Goal: Task Accomplishment & Management: Use online tool/utility

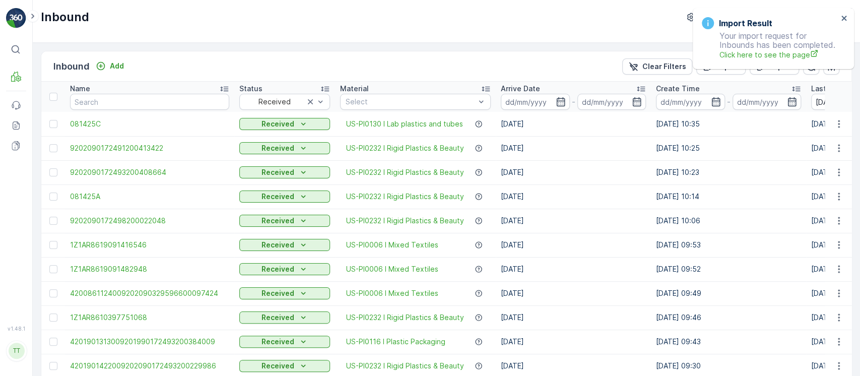
scroll to position [987, 0]
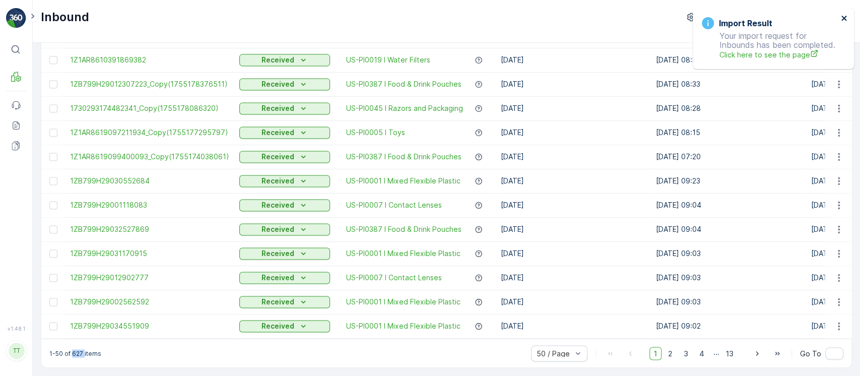
click at [842, 15] on icon "close" at bounding box center [844, 18] width 7 height 8
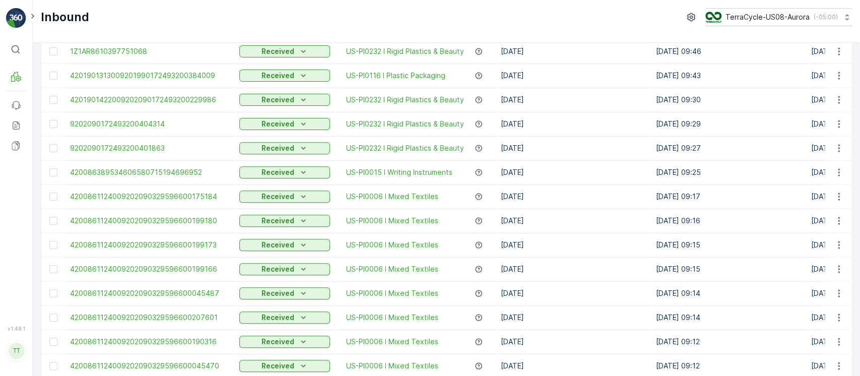
scroll to position [0, 0]
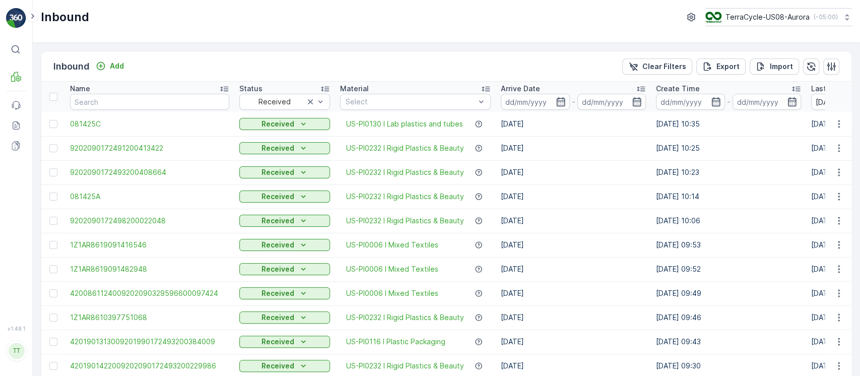
click at [787, 75] on div "Inbound Add Clear Filters Export Import" at bounding box center [446, 66] width 810 height 30
click at [791, 66] on button "Import" at bounding box center [774, 66] width 49 height 16
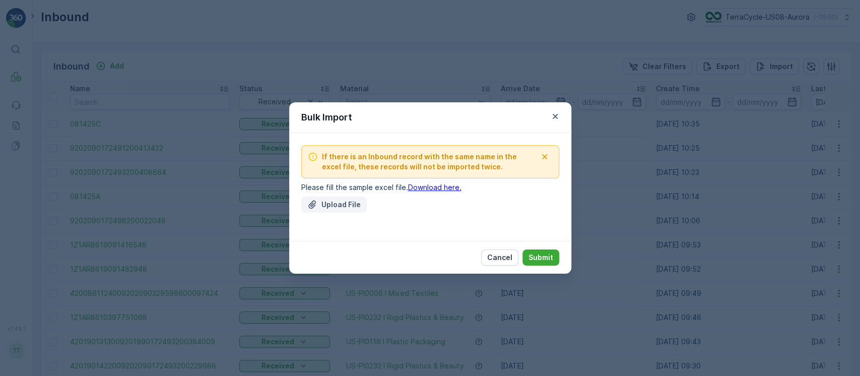
click at [322, 205] on p "Upload File" at bounding box center [340, 204] width 39 height 10
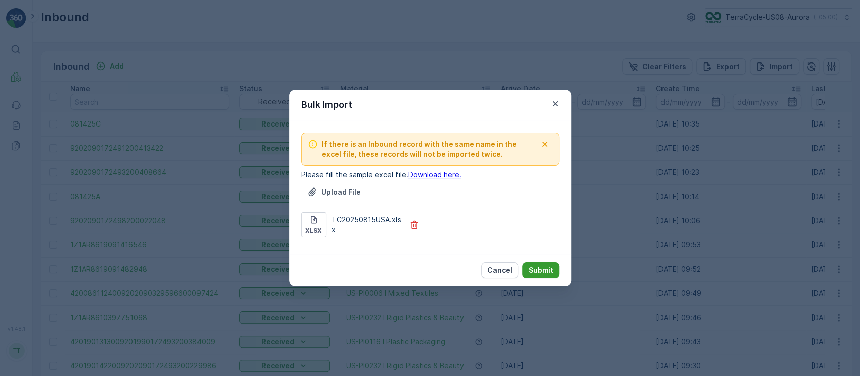
click at [548, 267] on p "Submit" at bounding box center [540, 270] width 25 height 10
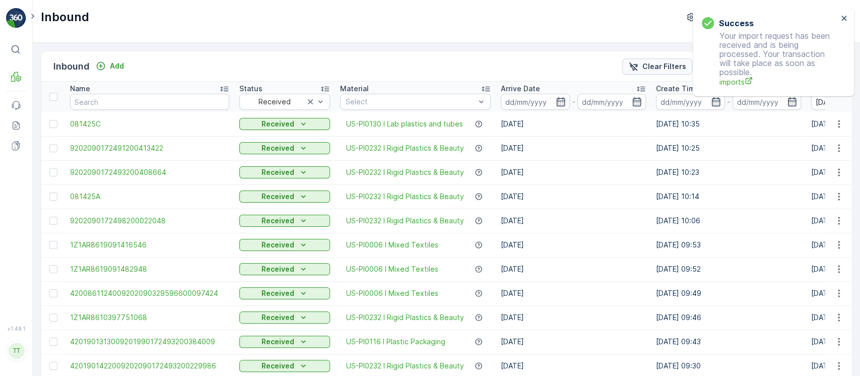
click at [677, 71] on button "Clear Filters" at bounding box center [657, 66] width 70 height 16
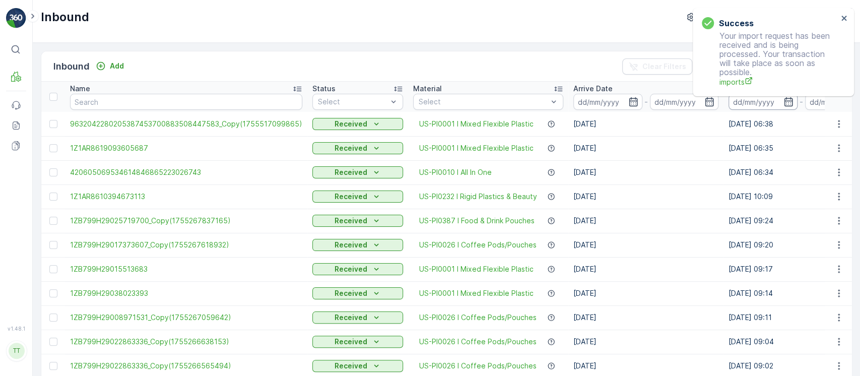
click at [765, 103] on input at bounding box center [762, 102] width 69 height 16
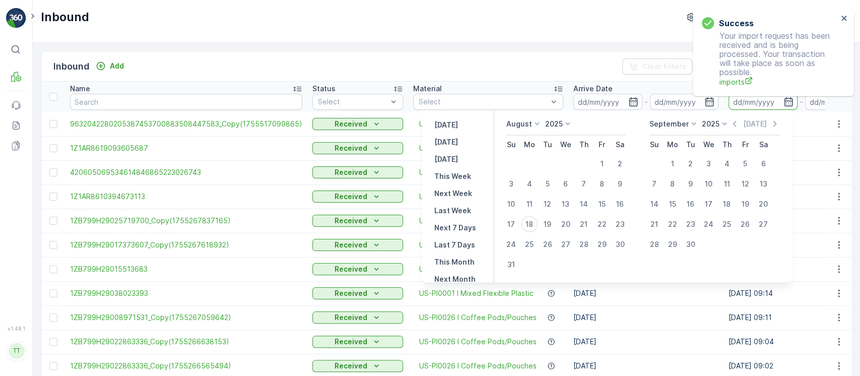
click at [803, 131] on td "18.08.2025 06:38" at bounding box center [800, 124] width 155 height 24
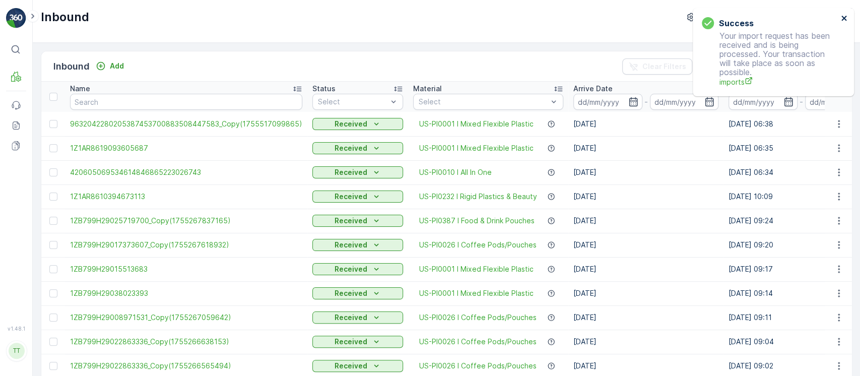
click at [842, 17] on icon "close" at bounding box center [843, 18] width 5 height 5
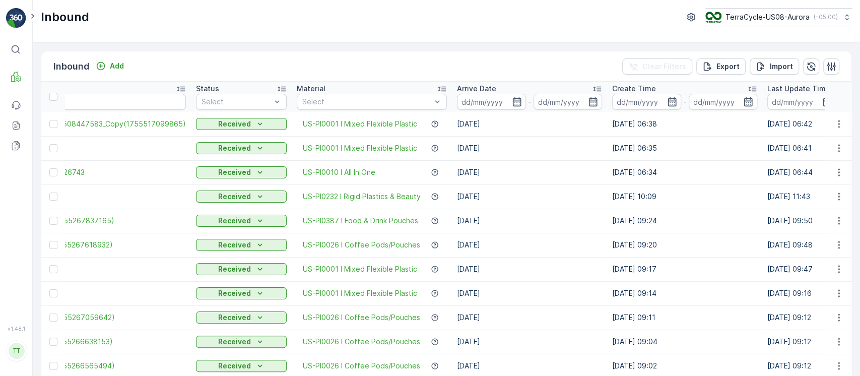
scroll to position [0, 116]
click at [778, 103] on input at bounding box center [801, 102] width 69 height 16
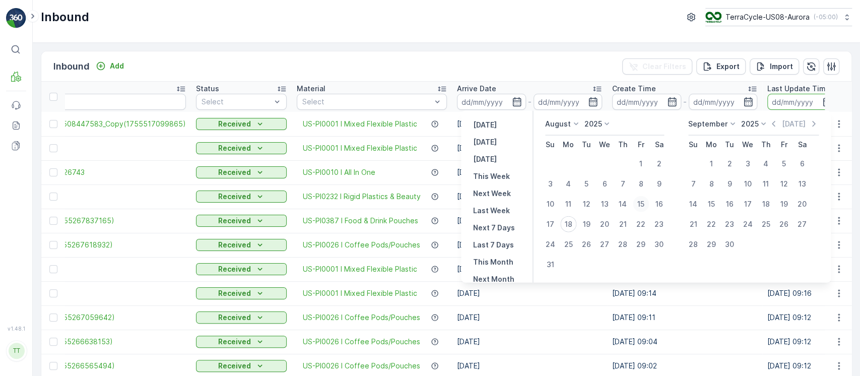
click at [645, 202] on div "15" at bounding box center [641, 204] width 16 height 16
type input "15.08.2025"
click at [645, 202] on div "15" at bounding box center [641, 204] width 16 height 16
type input "15.08.2025"
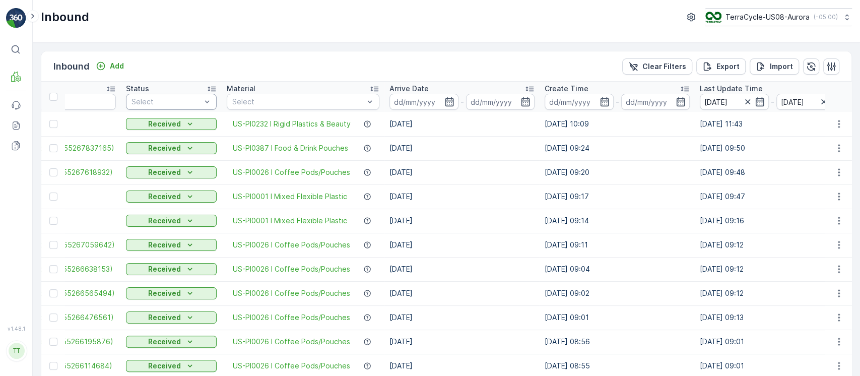
click at [187, 102] on div at bounding box center [166, 102] width 72 height 8
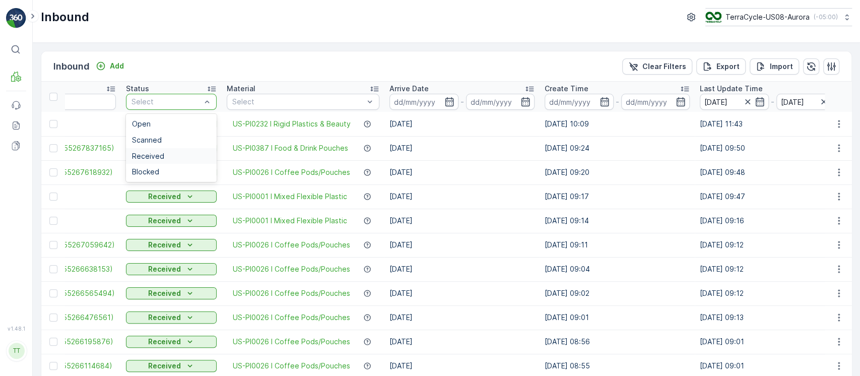
click at [185, 155] on div "Received" at bounding box center [171, 156] width 79 height 8
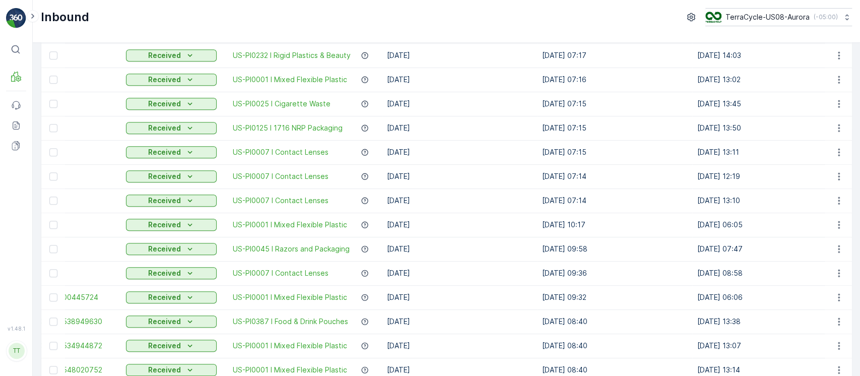
scroll to position [987, 0]
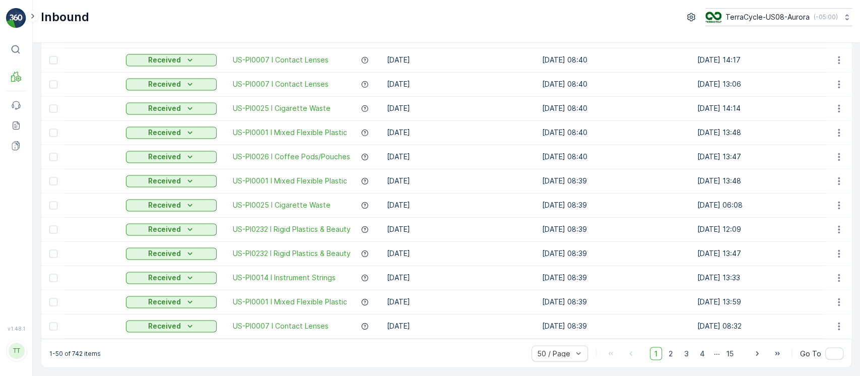
click at [80, 353] on p "1-50 of 742 items" at bounding box center [74, 353] width 51 height 8
copy p "742"
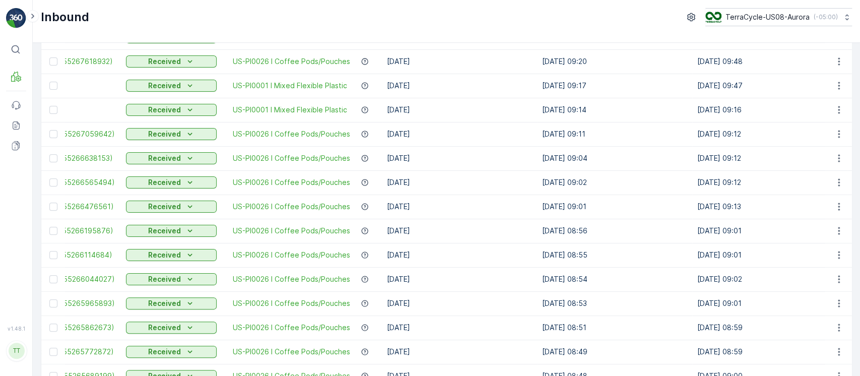
scroll to position [0, 0]
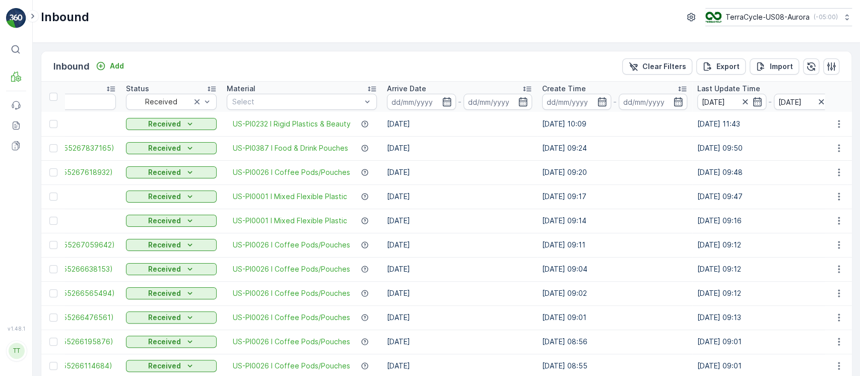
drag, startPoint x: 671, startPoint y: 67, endPoint x: 692, endPoint y: 65, distance: 20.8
click at [692, 65] on div "Clear Filters Export Import" at bounding box center [730, 66] width 217 height 16
click at [659, 66] on p "Clear Filters" at bounding box center [664, 66] width 44 height 10
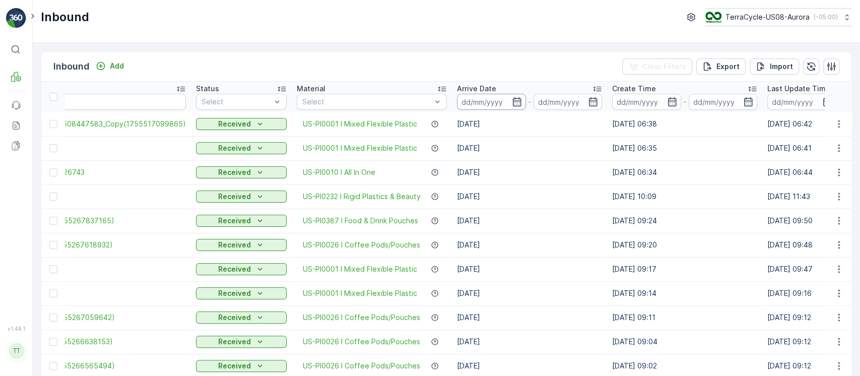
click at [491, 105] on input at bounding box center [491, 102] width 69 height 16
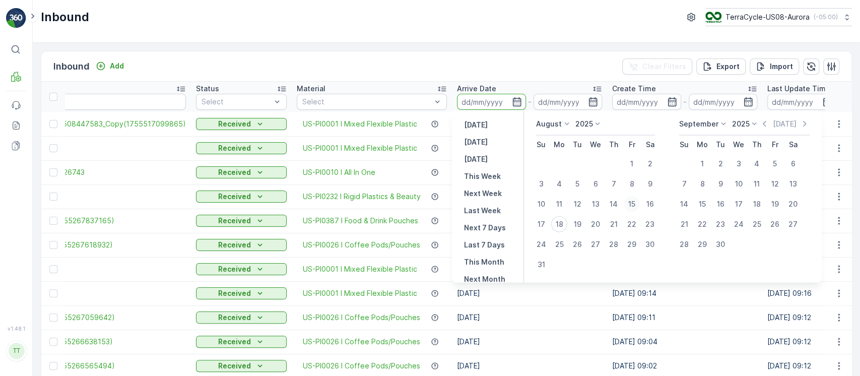
click at [630, 204] on div "15" at bounding box center [632, 204] width 16 height 16
type input "15.08.2025"
click at [630, 204] on div "15" at bounding box center [632, 204] width 16 height 16
type input "15.08.2025"
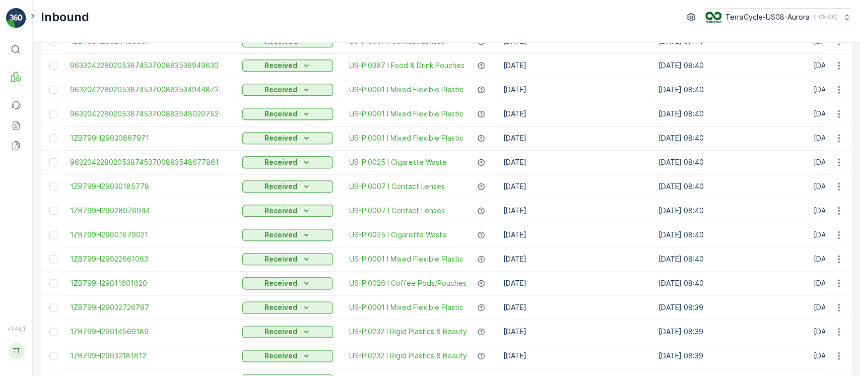
scroll to position [987, 0]
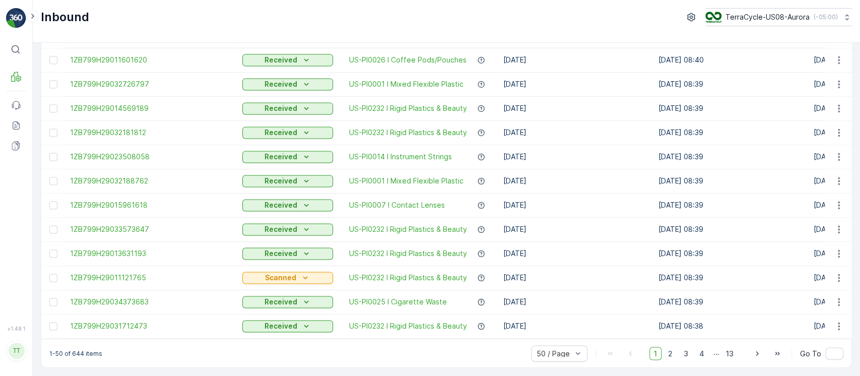
click at [75, 353] on p "1-50 of 644 items" at bounding box center [75, 353] width 53 height 8
copy p "644"
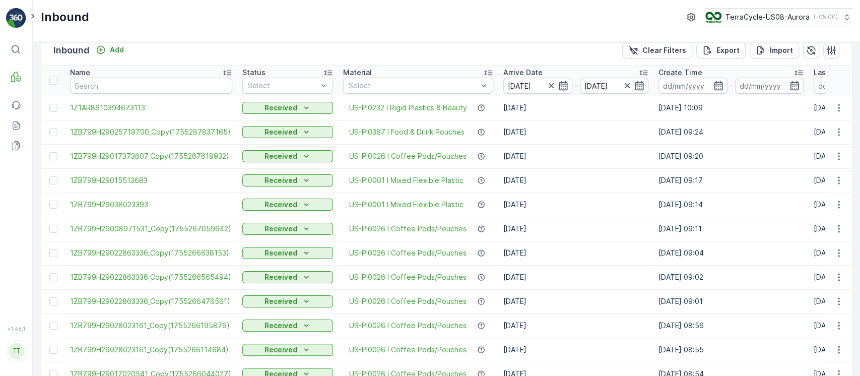
scroll to position [0, 0]
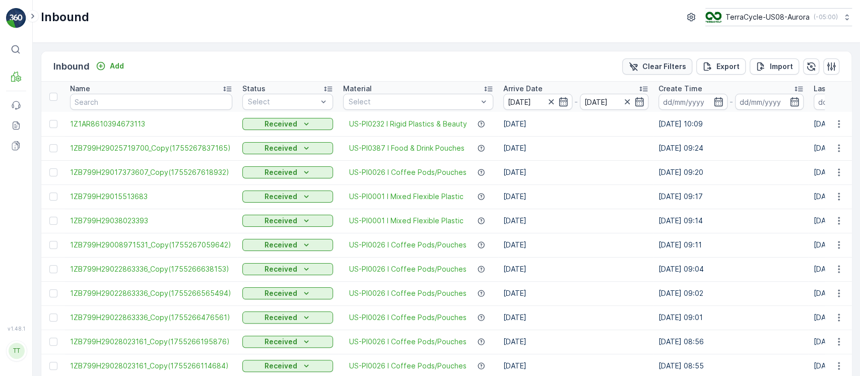
click at [657, 70] on p "Clear Filters" at bounding box center [664, 66] width 44 height 10
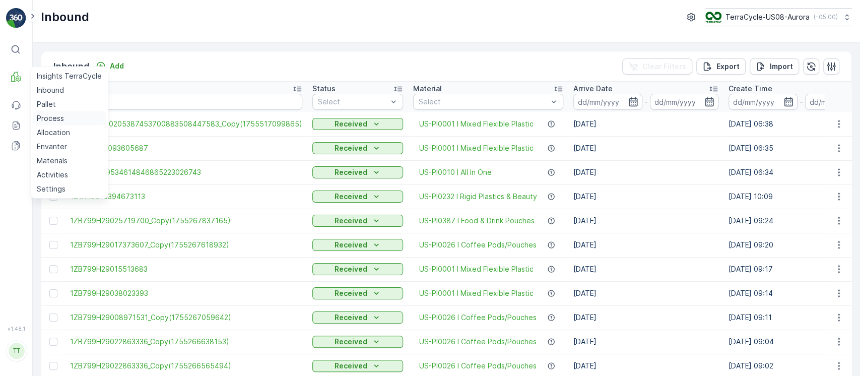
click at [54, 119] on p "Process" at bounding box center [50, 118] width 27 height 10
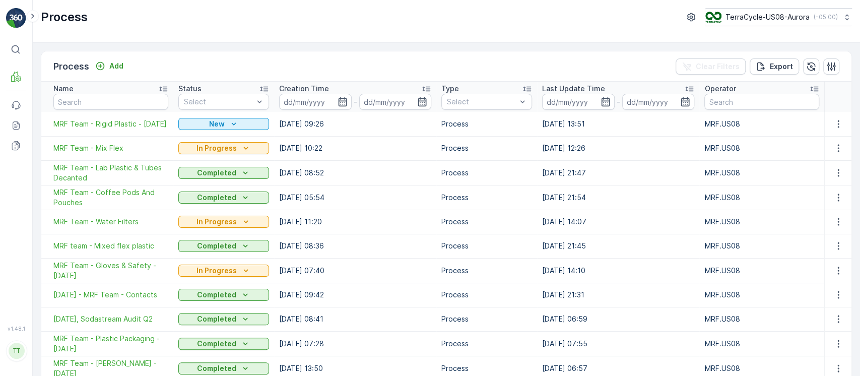
click at [583, 102] on input at bounding box center [578, 102] width 73 height 16
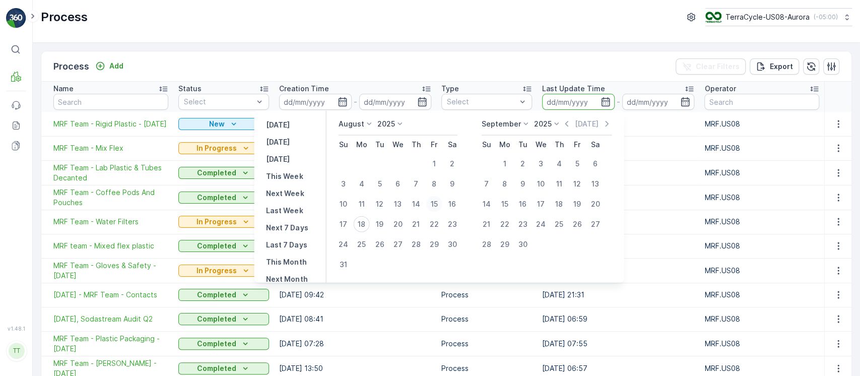
click at [435, 208] on div "15" at bounding box center [434, 204] width 16 height 16
type input "15.08.2025"
click at [369, 222] on div "18" at bounding box center [361, 224] width 16 height 16
type input "18.08.2025"
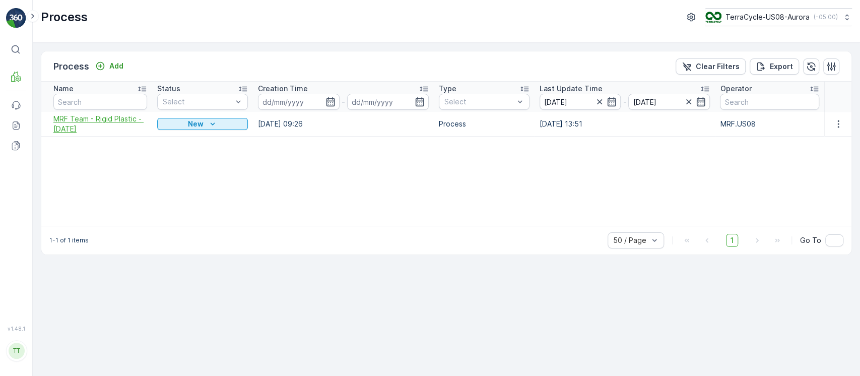
click at [85, 124] on span "MRF Team - Rigid Plastic - 8/13/25" at bounding box center [100, 124] width 94 height 20
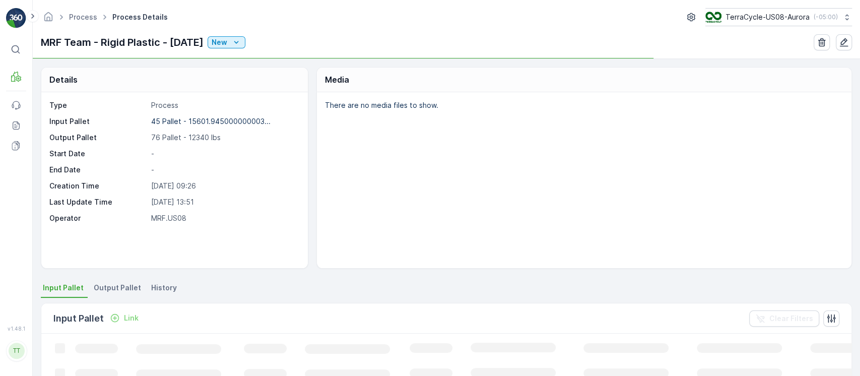
click at [167, 288] on span "History" at bounding box center [164, 288] width 26 height 10
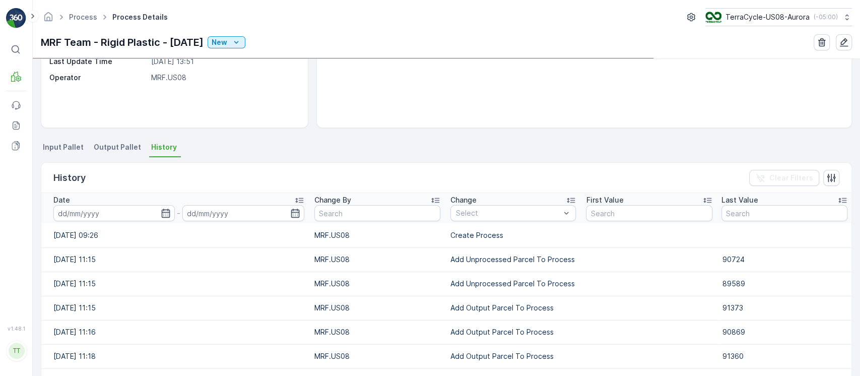
scroll to position [140, 0]
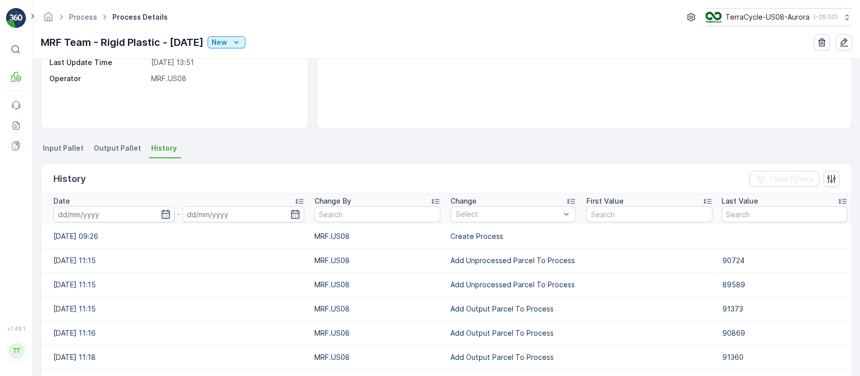
click at [533, 262] on td "Add Unprocessed Parcel To Process" at bounding box center [513, 260] width 136 height 24
copy td "Add Unprocessed Parcel To Process"
click at [547, 214] on div at bounding box center [508, 214] width 106 height 8
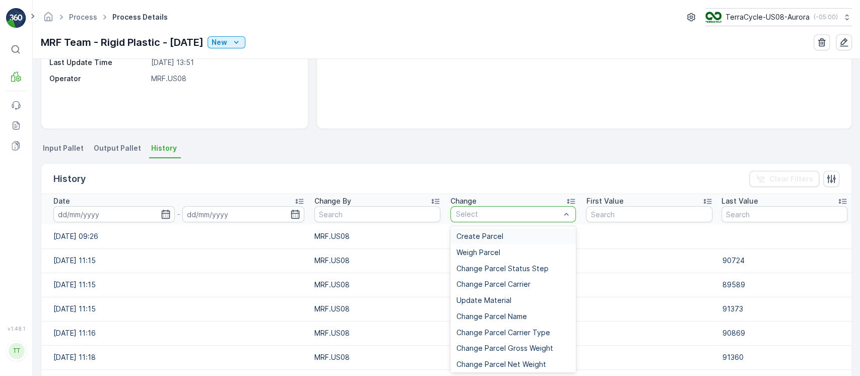
paste input "Add Unprocessed Parcel To Process"
type input "Add Unprocessed Parcel To Process"
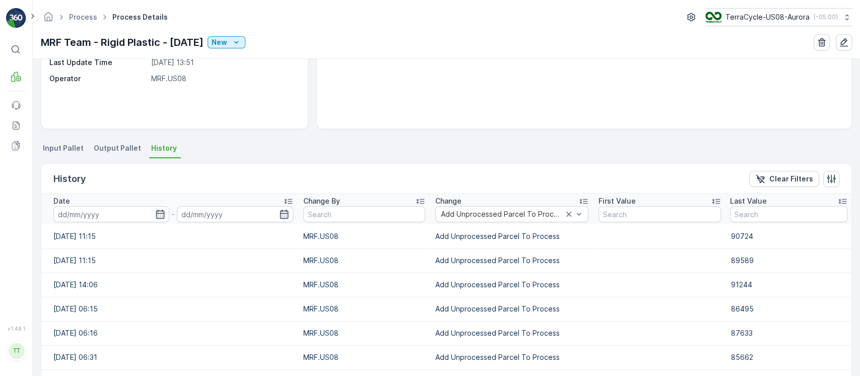
click at [136, 212] on input at bounding box center [111, 214] width 116 height 16
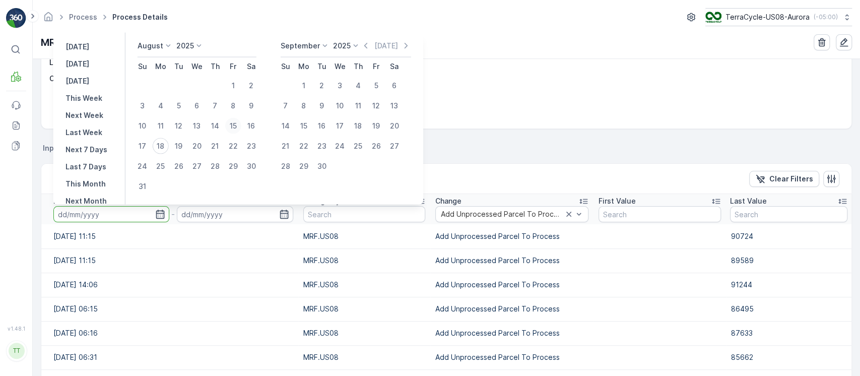
click at [238, 122] on div "15" at bounding box center [233, 126] width 16 height 16
type input "15.08.2025"
click at [238, 122] on div "15" at bounding box center [233, 126] width 16 height 16
type input "15.08.2025"
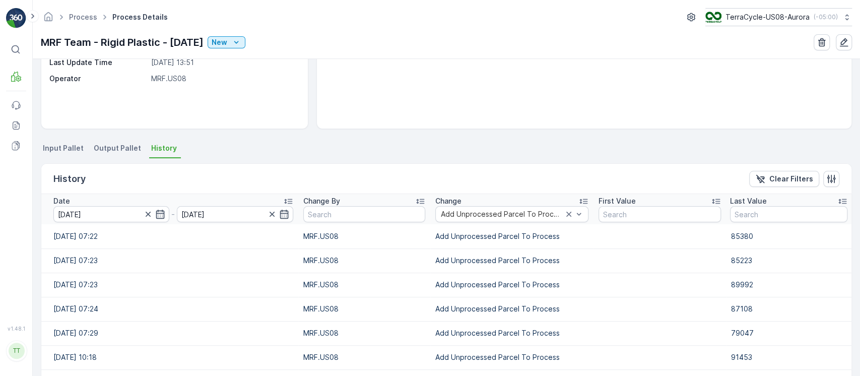
scroll to position [489, 0]
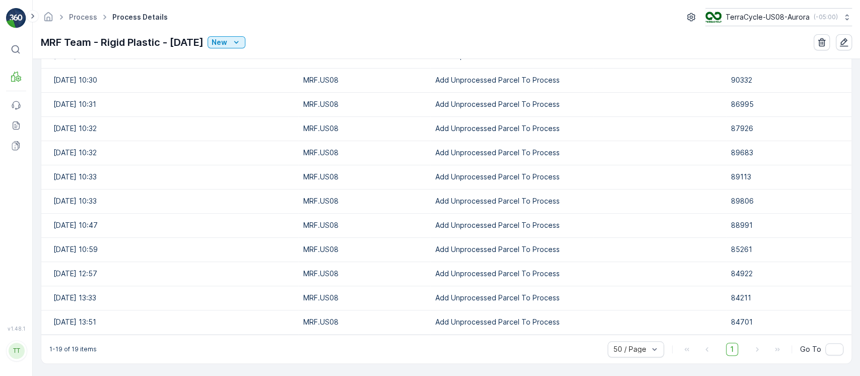
click at [72, 347] on p "1-19 of 19 items" at bounding box center [72, 349] width 47 height 8
copy p "19"
click at [72, 347] on p "1-19 of 19 items" at bounding box center [72, 349] width 47 height 8
click at [52, 93] on p "Inbound" at bounding box center [50, 90] width 27 height 10
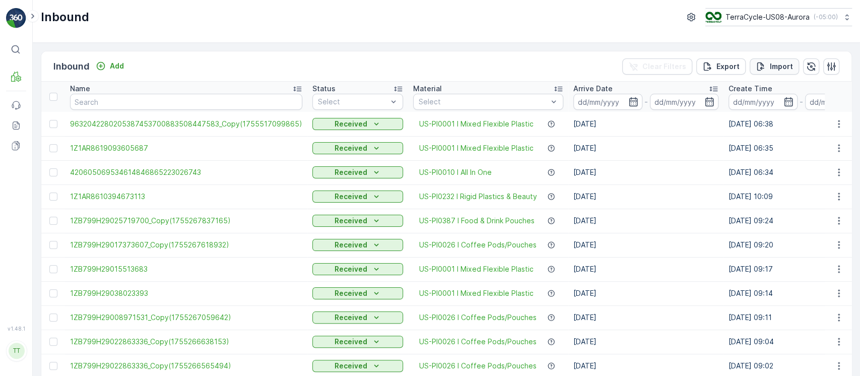
click at [779, 69] on p "Import" at bounding box center [781, 66] width 23 height 10
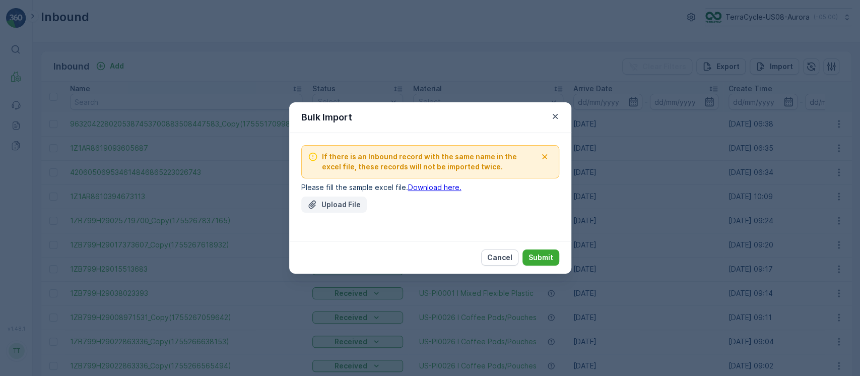
click at [311, 208] on icon "Upload File" at bounding box center [312, 204] width 10 height 10
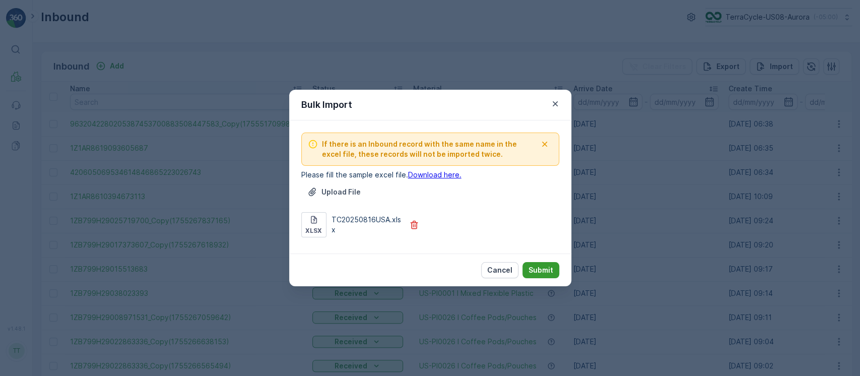
click at [540, 266] on p "Submit" at bounding box center [540, 270] width 25 height 10
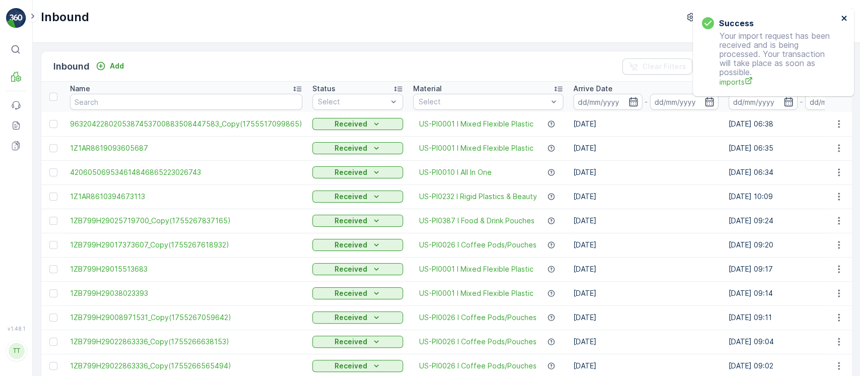
click at [846, 18] on icon "close" at bounding box center [844, 18] width 7 height 8
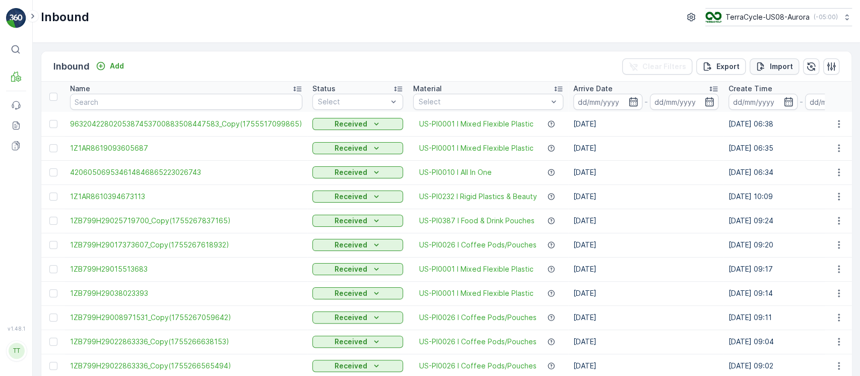
click at [782, 73] on button "Import" at bounding box center [774, 66] width 49 height 16
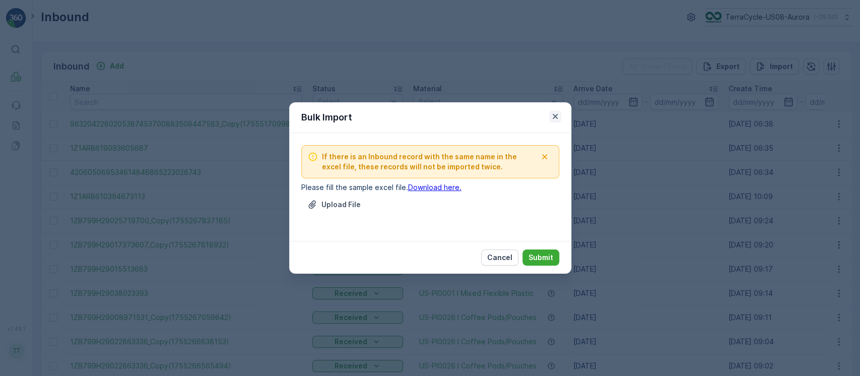
click at [559, 116] on icon "button" at bounding box center [555, 116] width 10 height 10
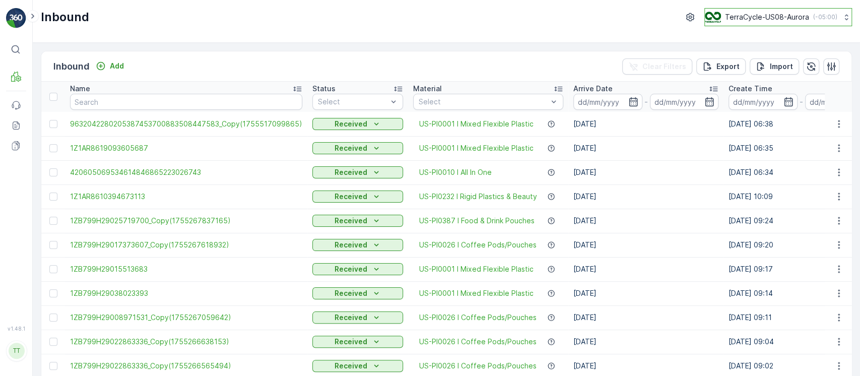
click at [760, 12] on p "TerraCycle-US08-Aurora" at bounding box center [767, 17] width 84 height 10
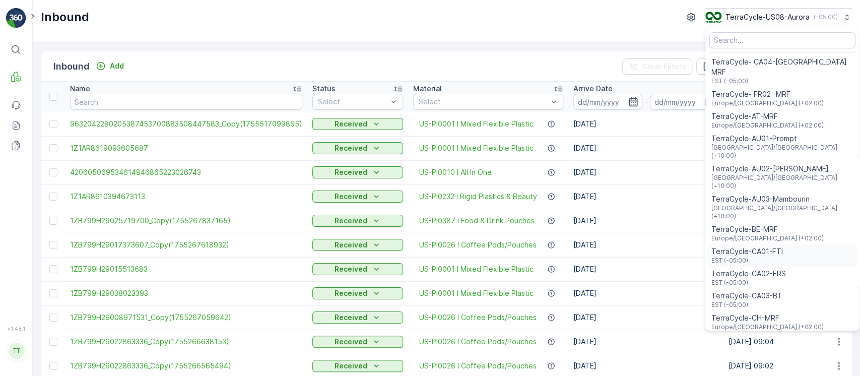
click at [757, 246] on span "TerraCycle-CA01-FTI" at bounding box center [747, 251] width 72 height 10
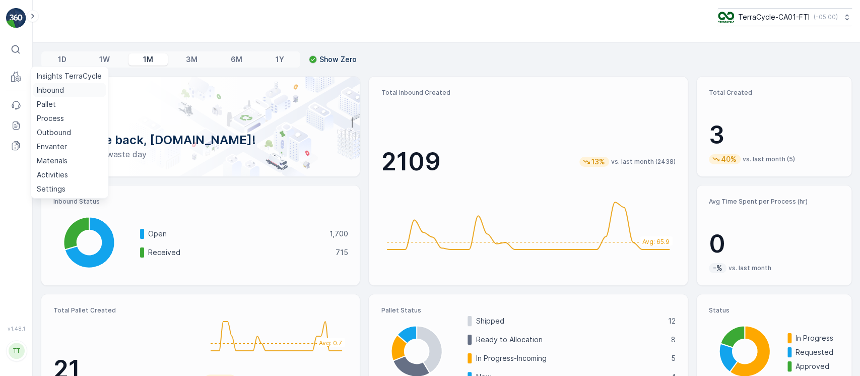
click at [73, 94] on link "Inbound" at bounding box center [69, 90] width 73 height 14
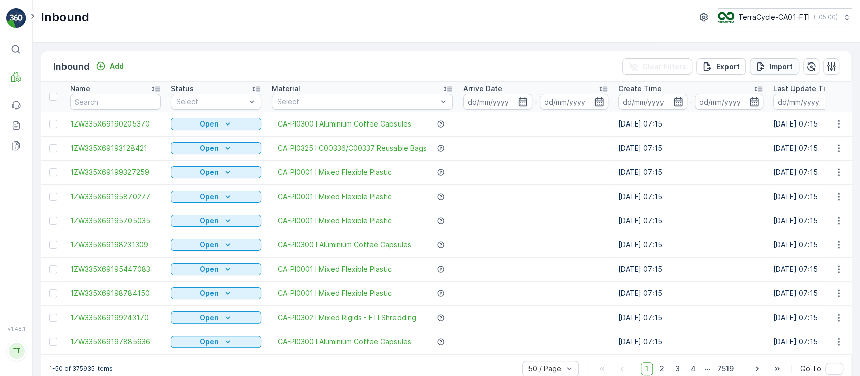
click at [774, 64] on p "Import" at bounding box center [781, 66] width 23 height 10
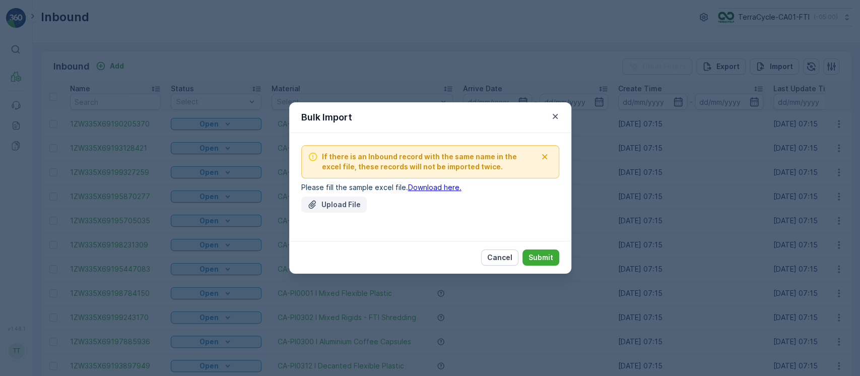
click at [331, 206] on p "Upload File" at bounding box center [340, 204] width 39 height 10
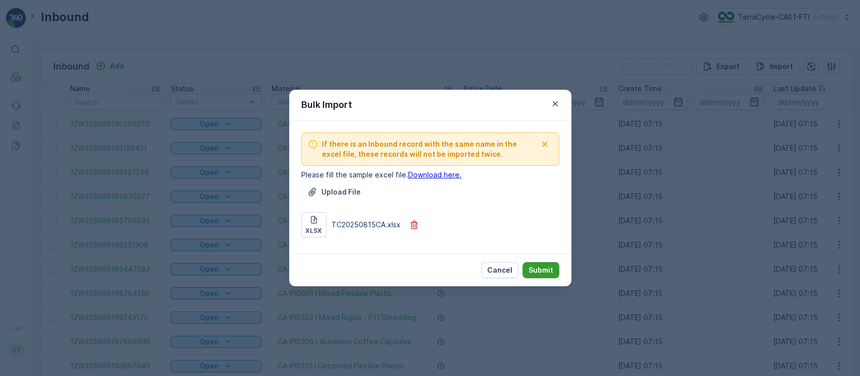
click at [545, 271] on p "Submit" at bounding box center [540, 270] width 25 height 10
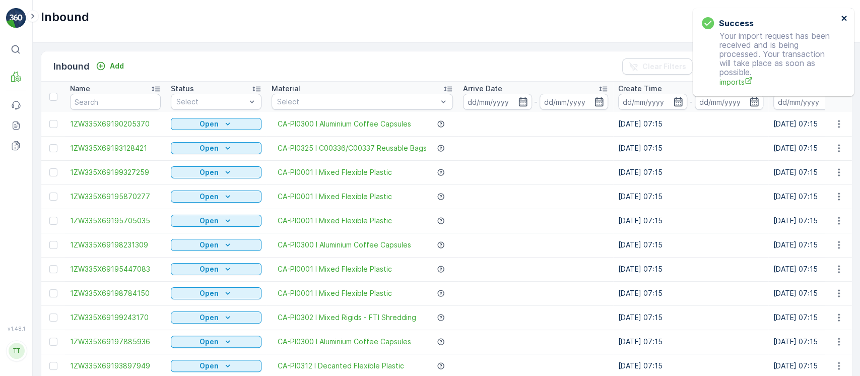
click at [843, 17] on icon "close" at bounding box center [844, 18] width 7 height 8
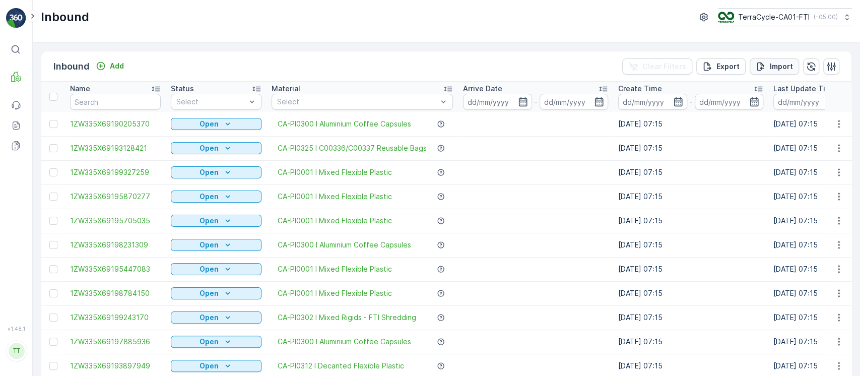
click at [762, 66] on icon "Import" at bounding box center [761, 66] width 10 height 10
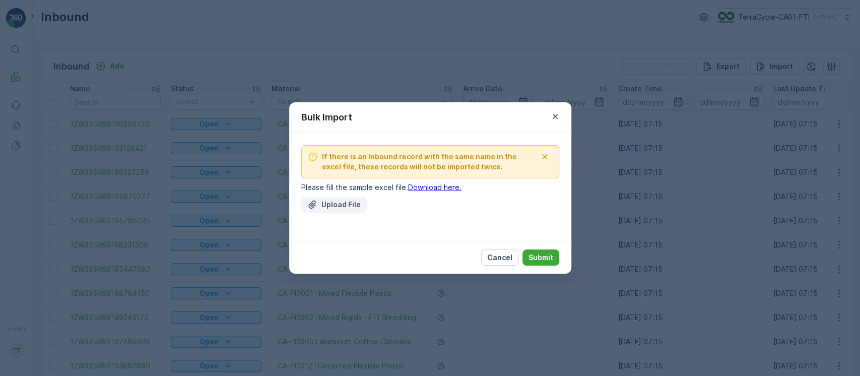
click at [338, 206] on p "Upload File" at bounding box center [340, 204] width 39 height 10
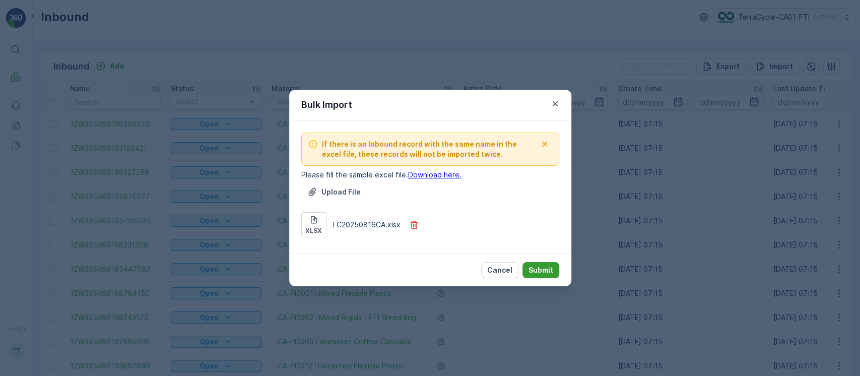
click at [548, 269] on p "Submit" at bounding box center [540, 270] width 25 height 10
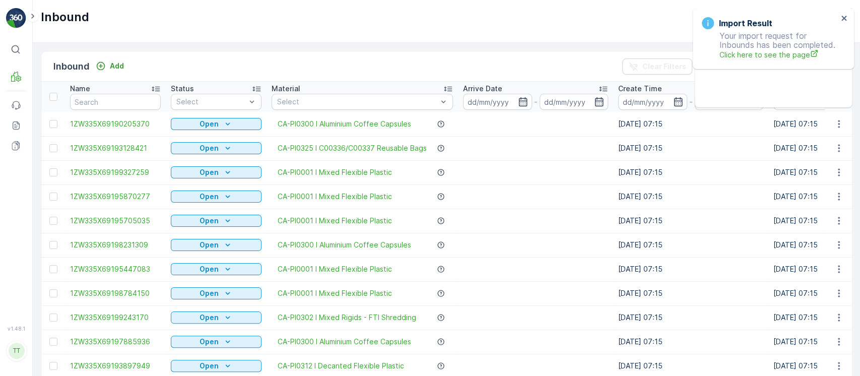
click at [363, 284] on td "CA-PI0001 I Mixed Flexible Plastic" at bounding box center [361, 293] width 191 height 24
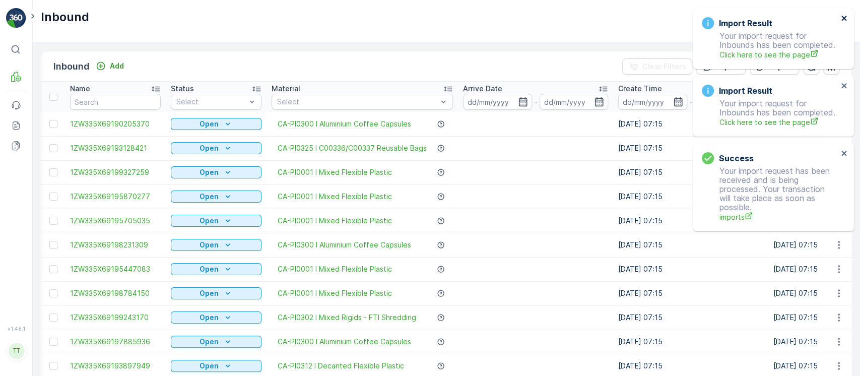
click at [842, 21] on icon "close" at bounding box center [844, 18] width 7 height 8
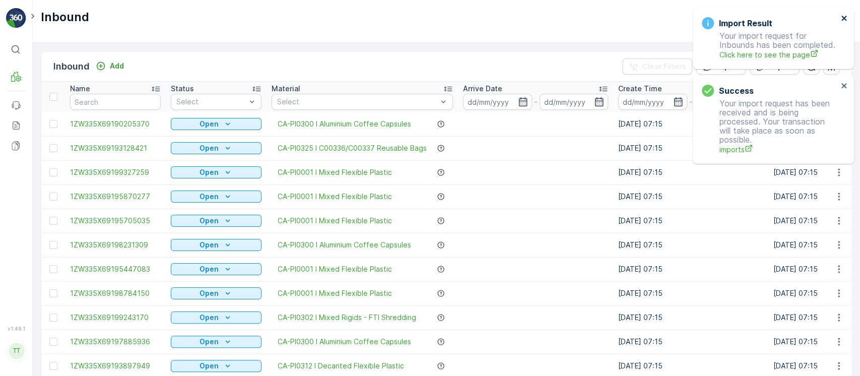
click at [842, 21] on icon "close" at bounding box center [844, 18] width 7 height 8
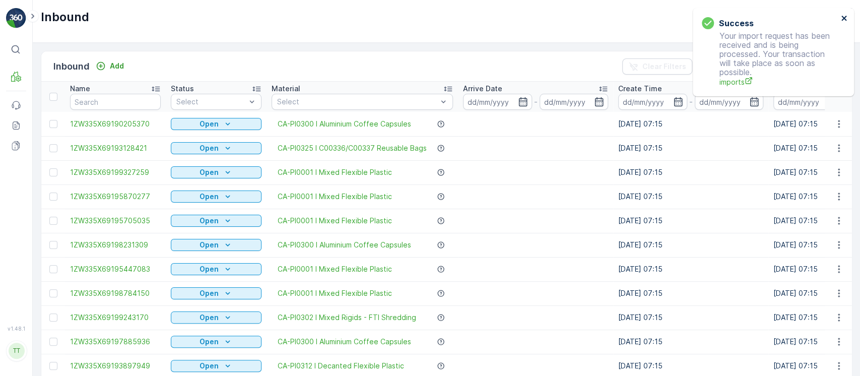
click at [842, 21] on icon "close" at bounding box center [844, 18] width 7 height 8
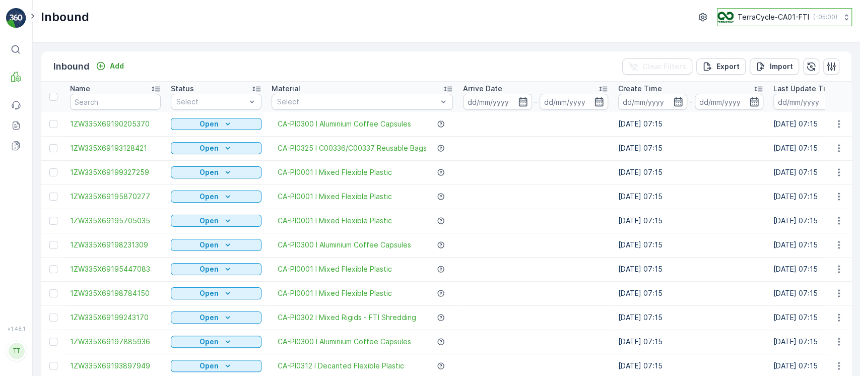
click at [841, 20] on icon at bounding box center [846, 17] width 10 height 10
type input "8"
click at [792, 64] on span "TerraCycle-US08-Aurora" at bounding box center [781, 62] width 114 height 10
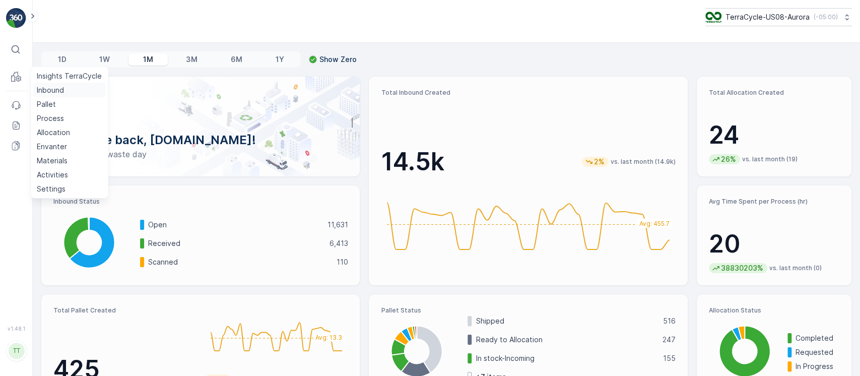
click at [48, 89] on p "Inbound" at bounding box center [50, 90] width 27 height 10
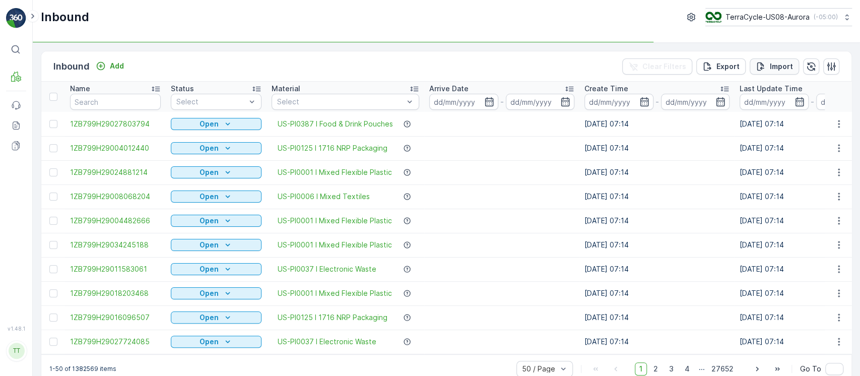
click at [787, 65] on p "Import" at bounding box center [781, 66] width 23 height 10
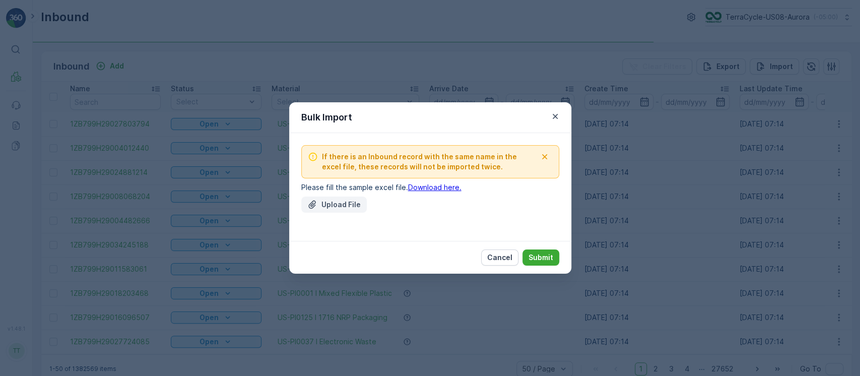
click at [344, 199] on p "Upload File" at bounding box center [340, 204] width 39 height 10
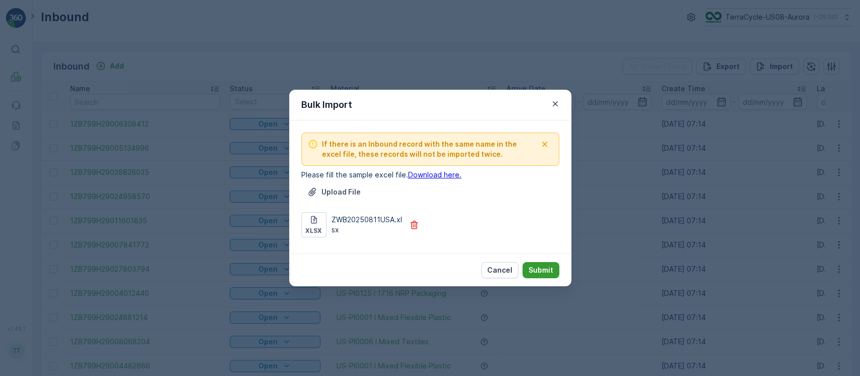
click at [547, 271] on p "Submit" at bounding box center [540, 270] width 25 height 10
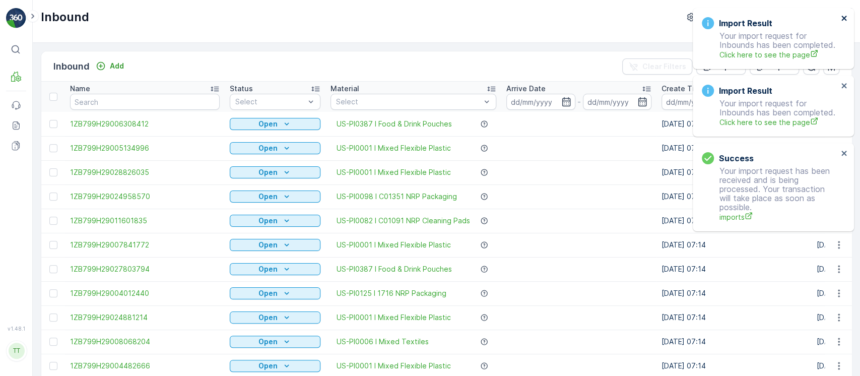
click at [842, 17] on icon "close" at bounding box center [843, 18] width 5 height 5
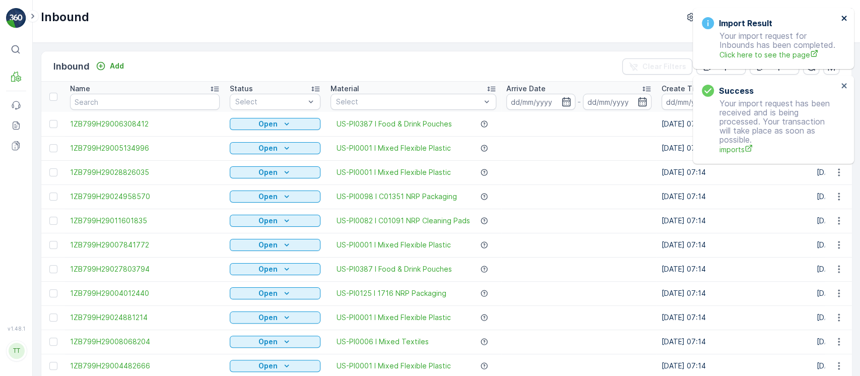
click at [842, 17] on icon "close" at bounding box center [843, 18] width 5 height 5
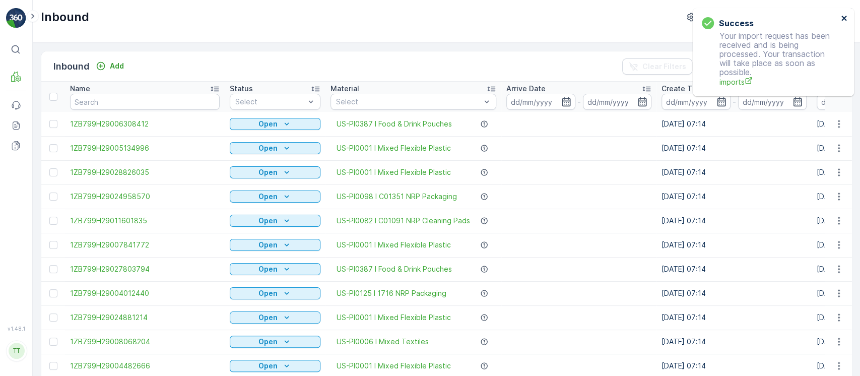
click at [842, 17] on icon "close" at bounding box center [843, 18] width 5 height 5
